Goal: Find specific page/section: Find specific page/section

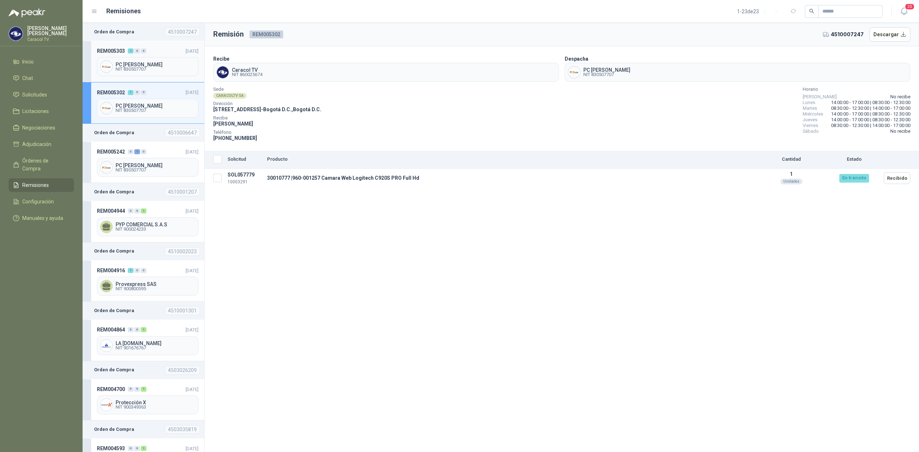
click at [111, 66] on img at bounding box center [107, 67] width 12 height 12
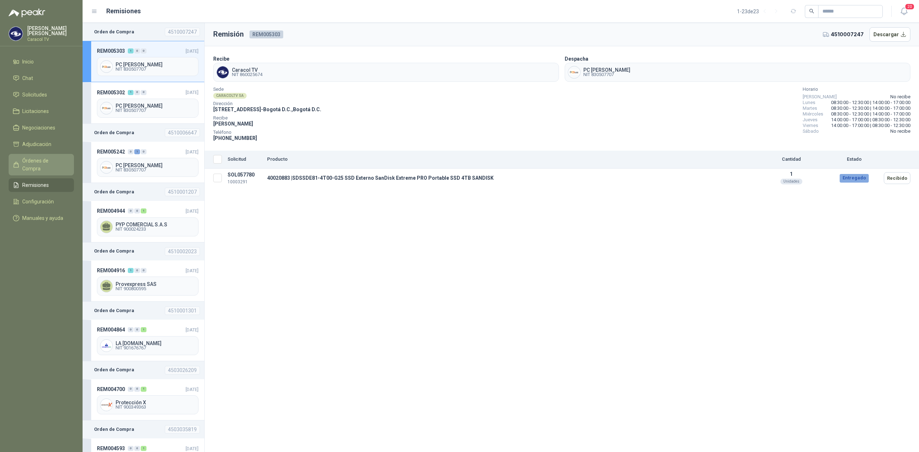
click at [35, 161] on span "Órdenes de Compra" at bounding box center [44, 165] width 45 height 16
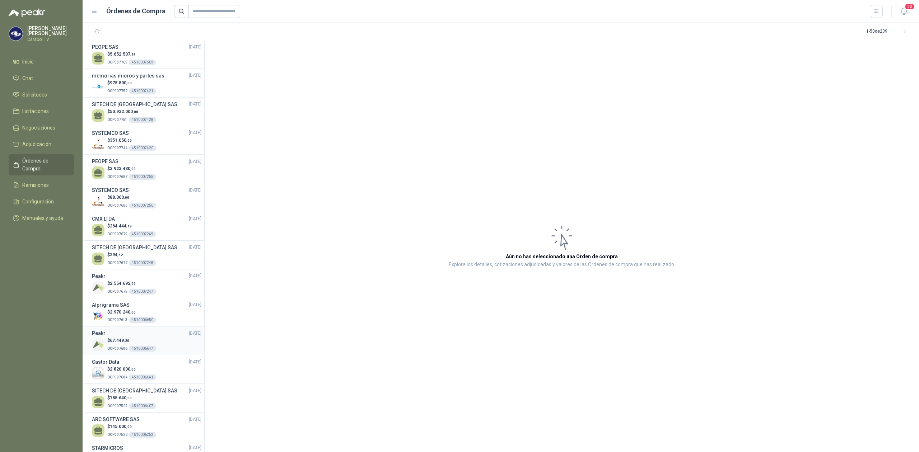
click at [174, 344] on div "$ 67.449 ,20 OCP007606 4510006647" at bounding box center [146, 344] width 109 height 15
